Goal: Information Seeking & Learning: Learn about a topic

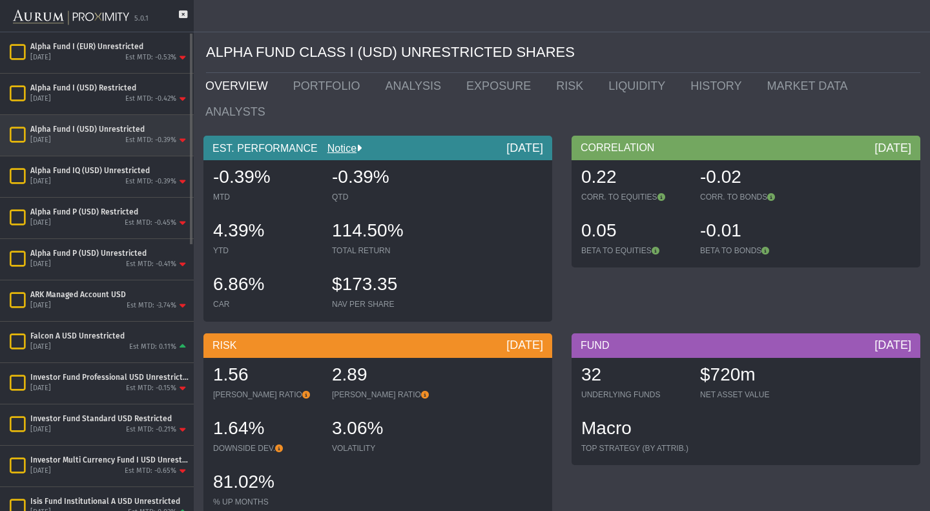
click at [114, 142] on div "[DATE] Est MTD: -0.39%" at bounding box center [109, 141] width 158 height 12
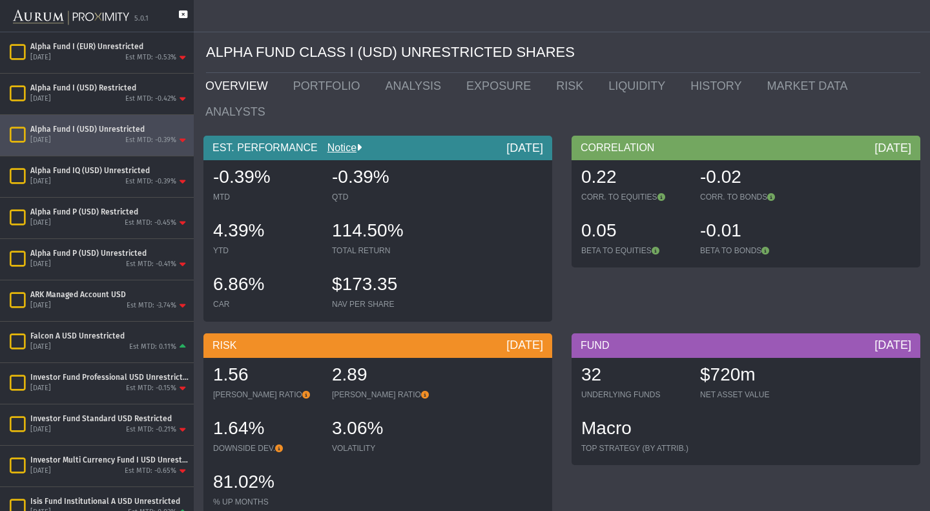
click at [185, 12] on icon at bounding box center [183, 20] width 8 height 21
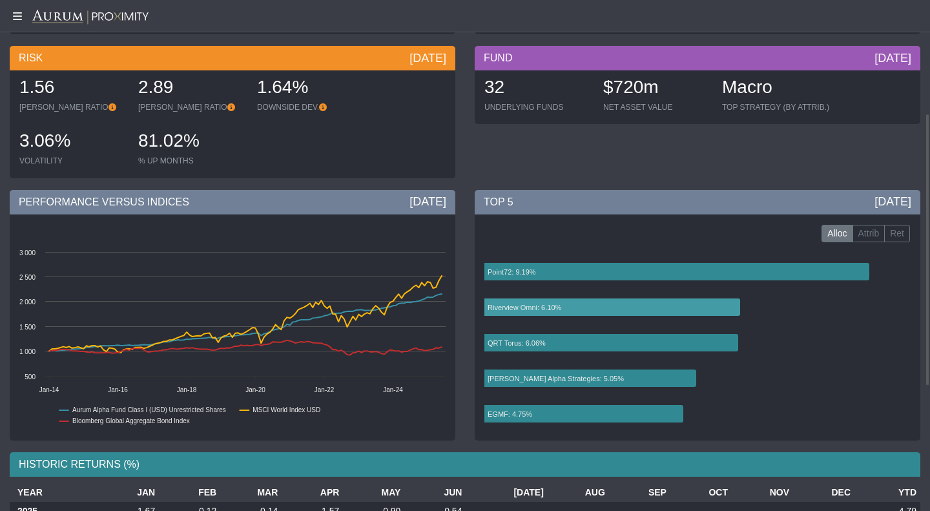
scroll to position [213, 0]
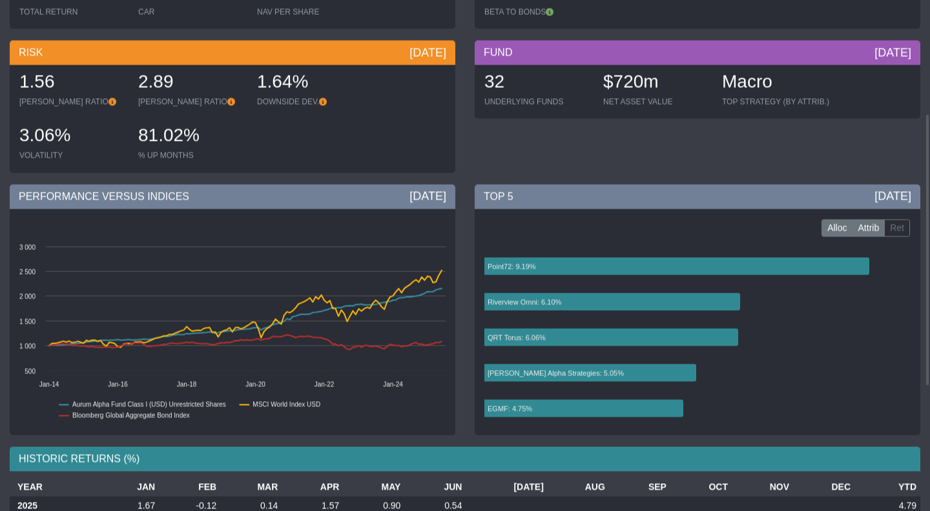
click at [867, 229] on label "Attrib" at bounding box center [869, 228] width 33 height 18
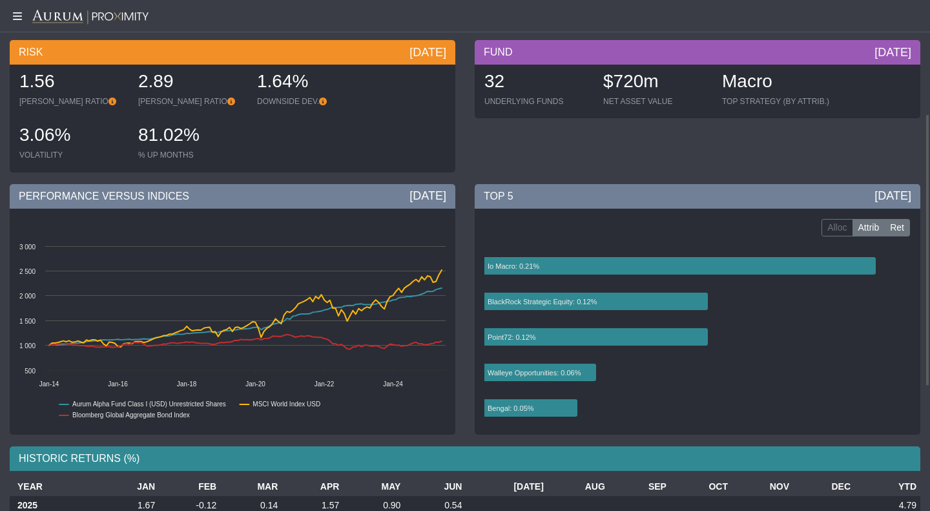
click at [904, 229] on label "Ret" at bounding box center [898, 228] width 26 height 18
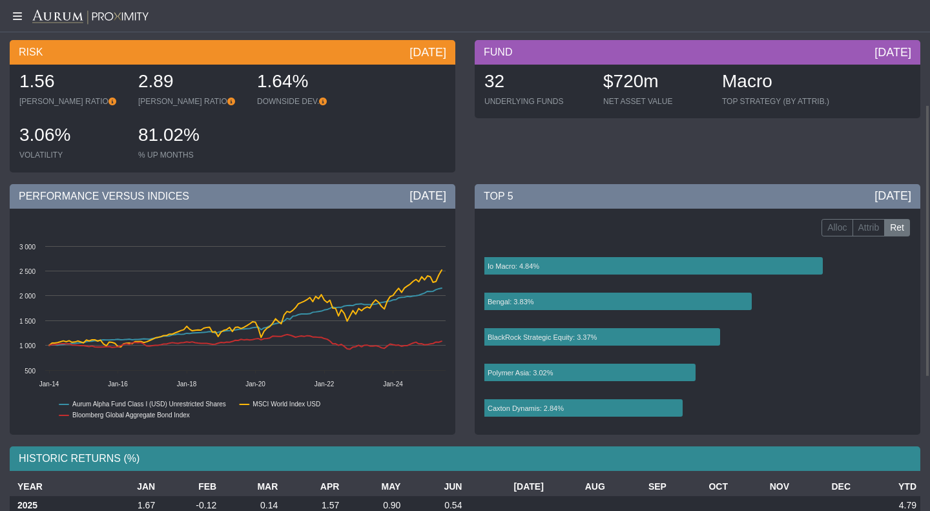
scroll to position [0, 0]
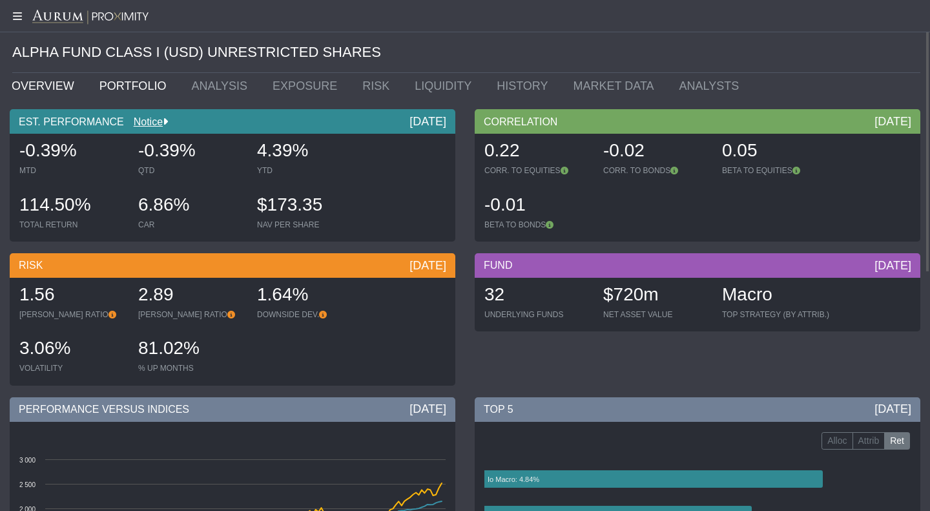
click at [124, 87] on link "PORTFOLIO" at bounding box center [136, 86] width 92 height 26
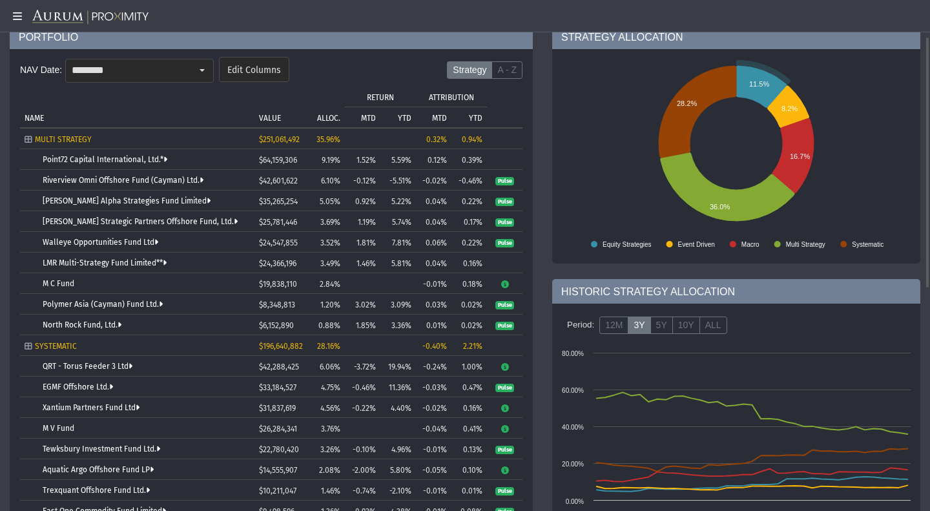
scroll to position [67, 0]
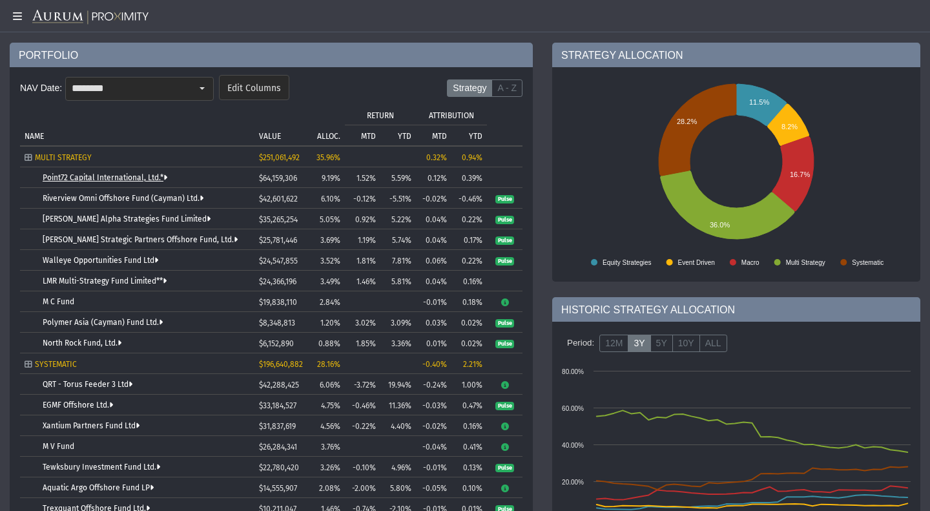
click at [77, 177] on link "Point72 Capital International, Ltd.*" at bounding box center [105, 177] width 125 height 9
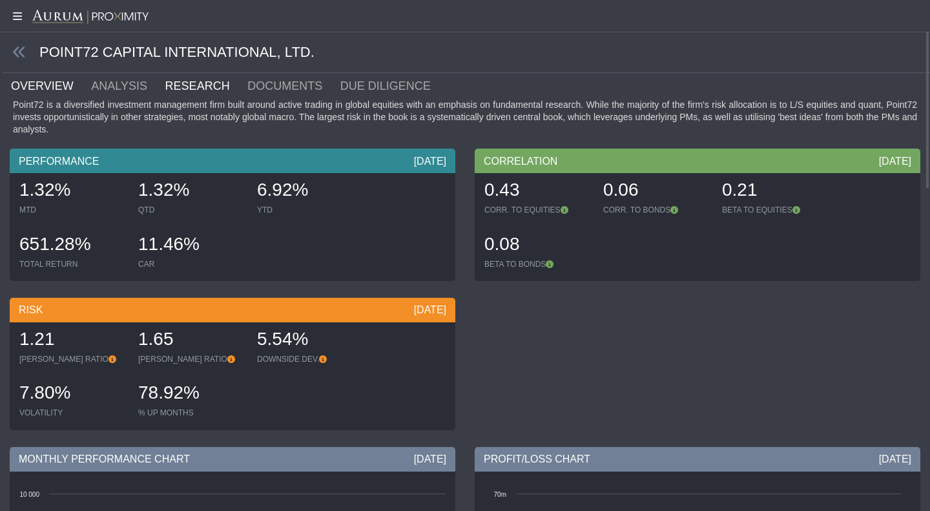
click at [173, 89] on link "RESEARCH" at bounding box center [205, 86] width 83 height 26
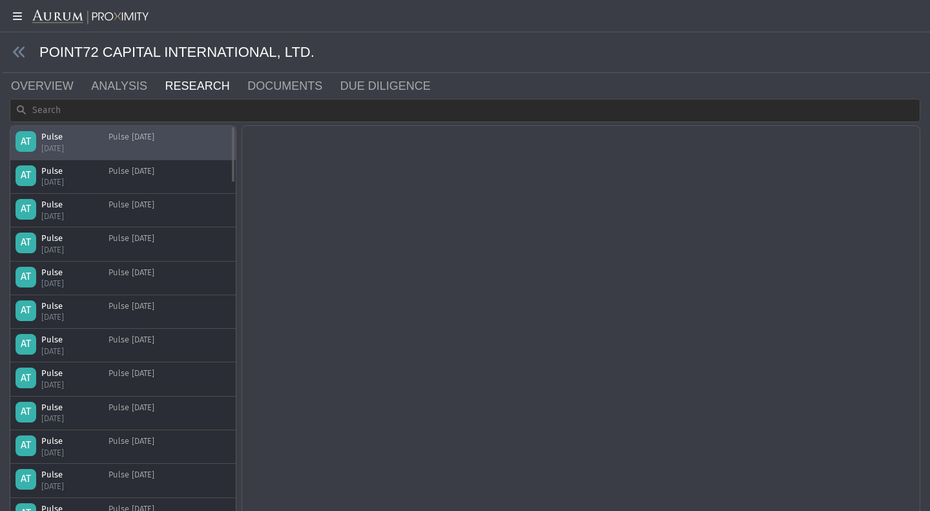
click at [134, 141] on div "Pulse [DATE]" at bounding box center [132, 142] width 46 height 23
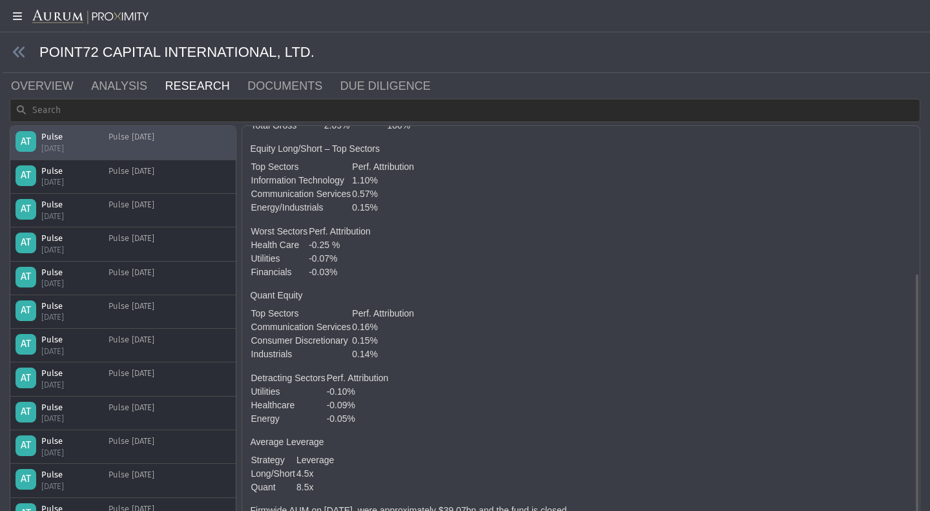
scroll to position [233, 0]
click at [257, 89] on link "DOCUMENTS" at bounding box center [292, 86] width 93 height 26
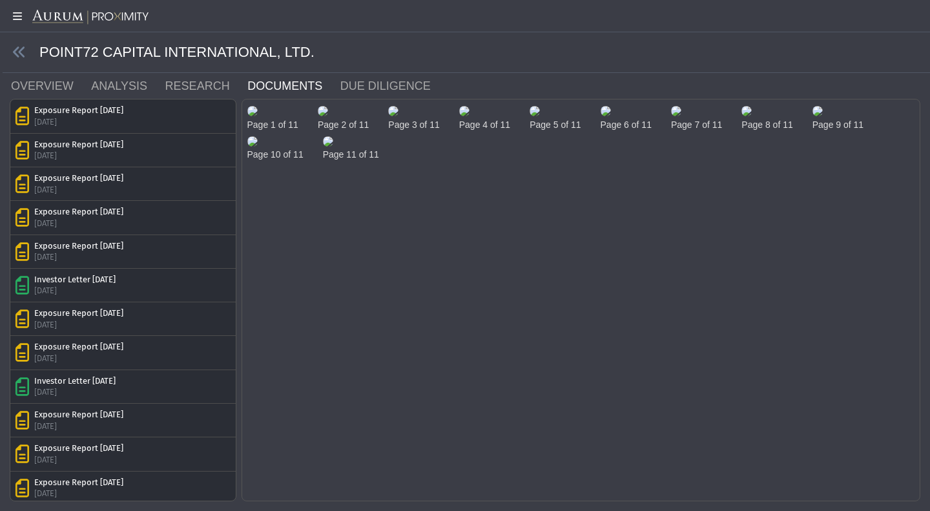
click at [258, 116] on img at bounding box center [252, 111] width 10 height 10
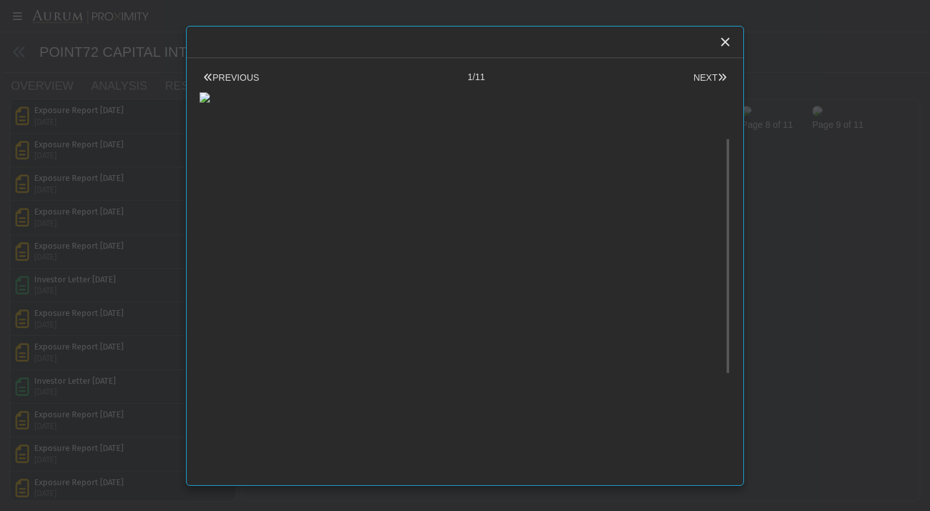
scroll to position [91, 0]
click at [99, 223] on body "5.0.1 Pull down to refresh... Release to refresh... Refreshing... Alpha Fund I …" at bounding box center [465, 255] width 930 height 511
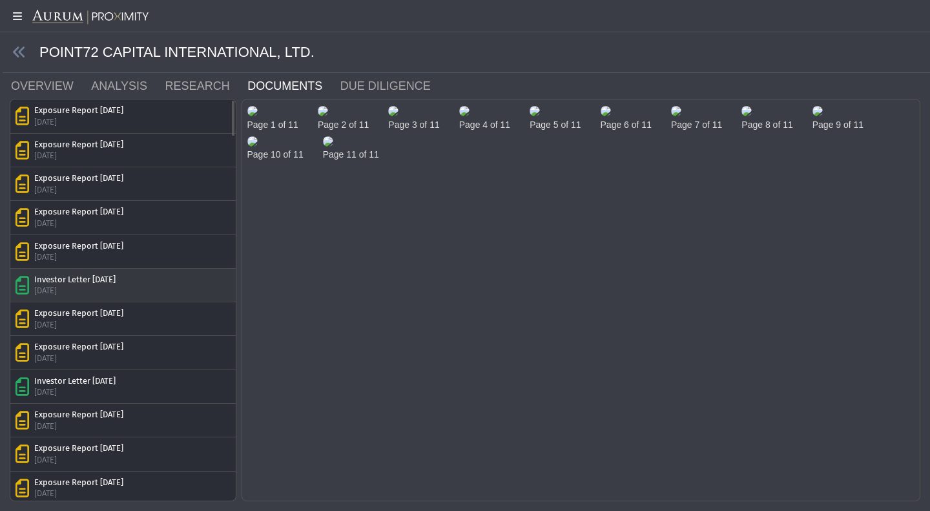
click at [100, 293] on div "[DATE]" at bounding box center [74, 291] width 81 height 12
